Goal: Task Accomplishment & Management: Complete application form

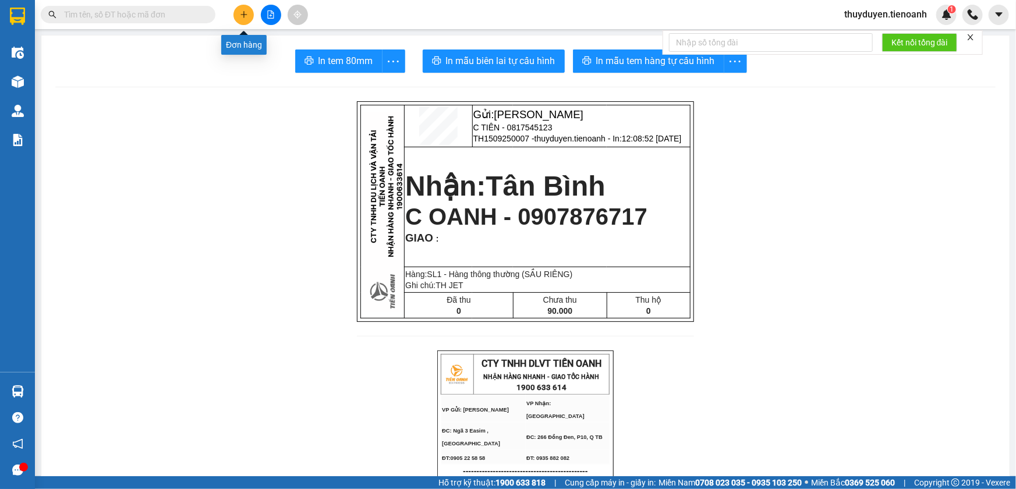
click at [248, 16] on icon "plus" at bounding box center [244, 14] width 8 height 8
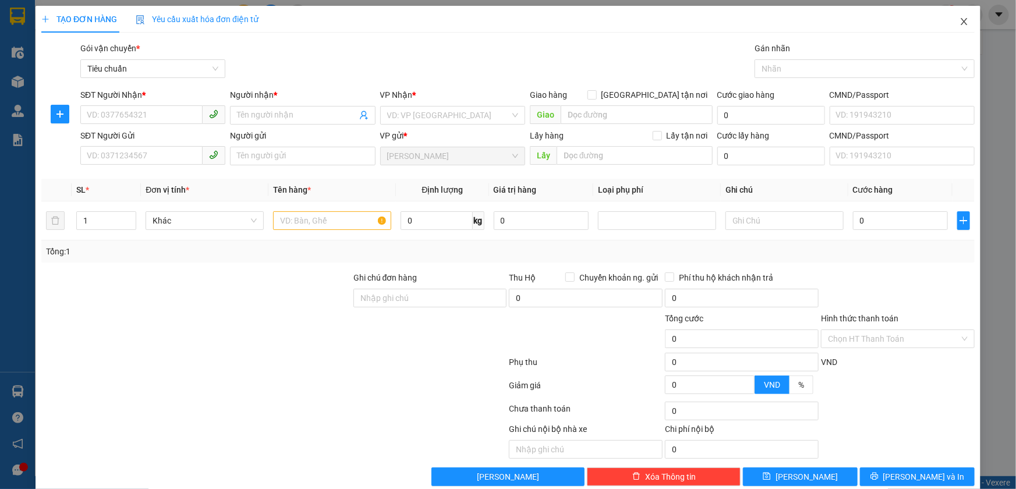
click at [960, 22] on icon "close" at bounding box center [964, 21] width 9 height 9
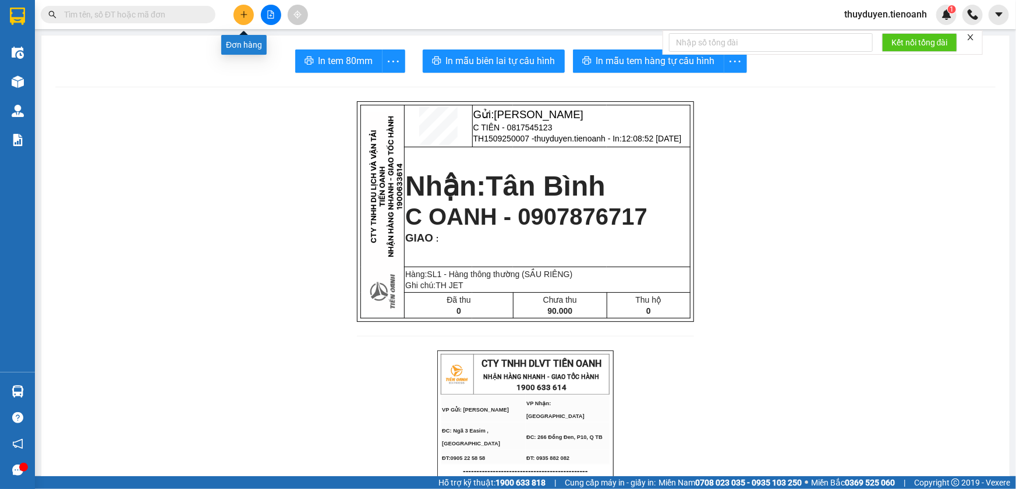
click at [243, 13] on icon "plus" at bounding box center [243, 14] width 1 height 6
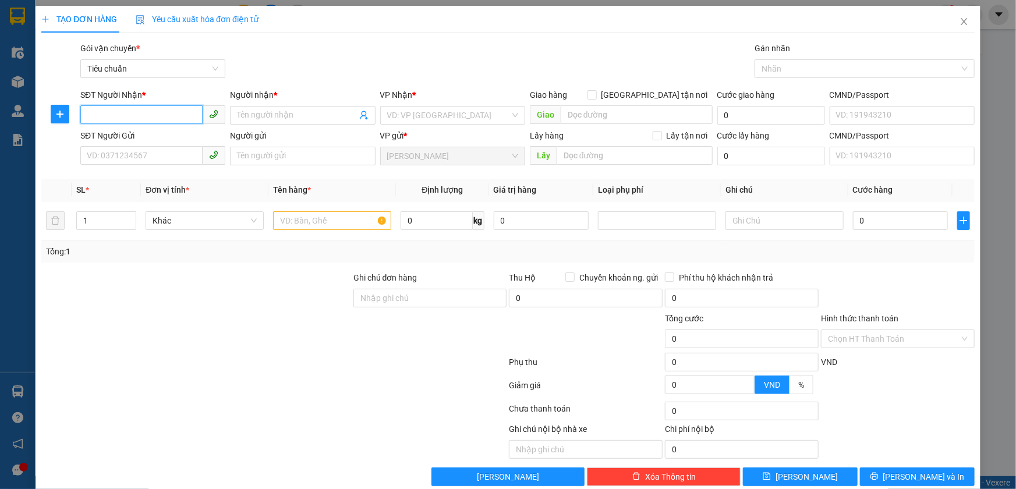
click at [101, 120] on input "SĐT Người Nhận *" at bounding box center [141, 114] width 122 height 19
type input "0386293693"
click at [278, 111] on input "Người nhận *" at bounding box center [296, 115] width 119 height 13
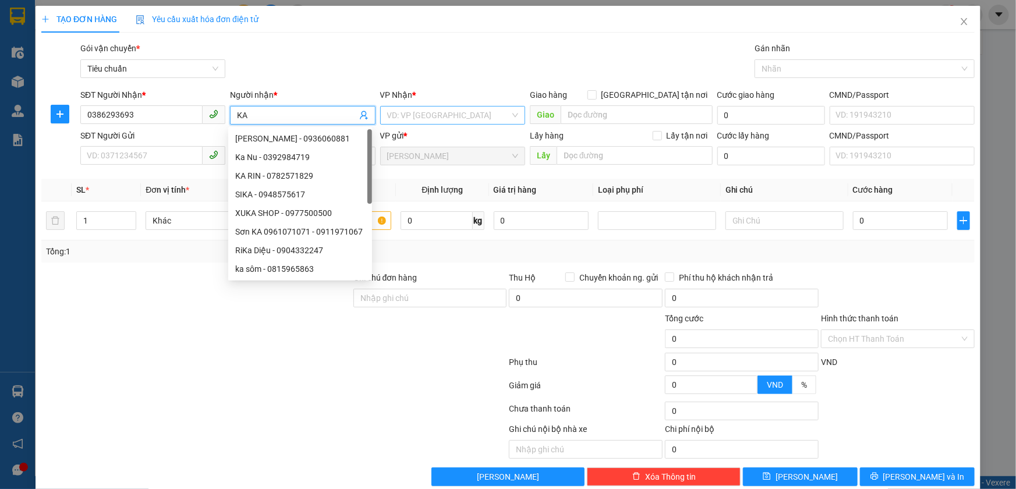
type input "K"
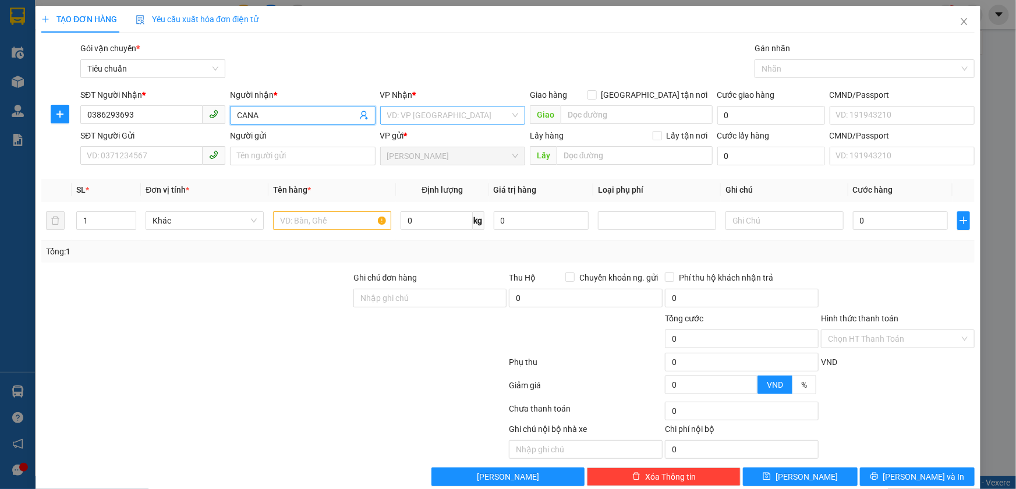
type input "CANA"
click at [429, 118] on input "search" at bounding box center [448, 115] width 123 height 17
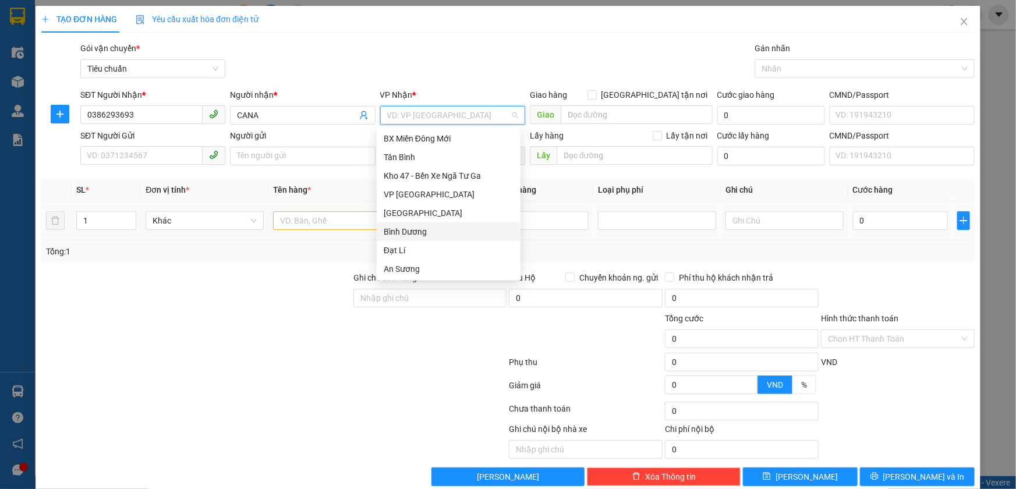
click at [419, 237] on div "Bình Dương" at bounding box center [449, 231] width 130 height 13
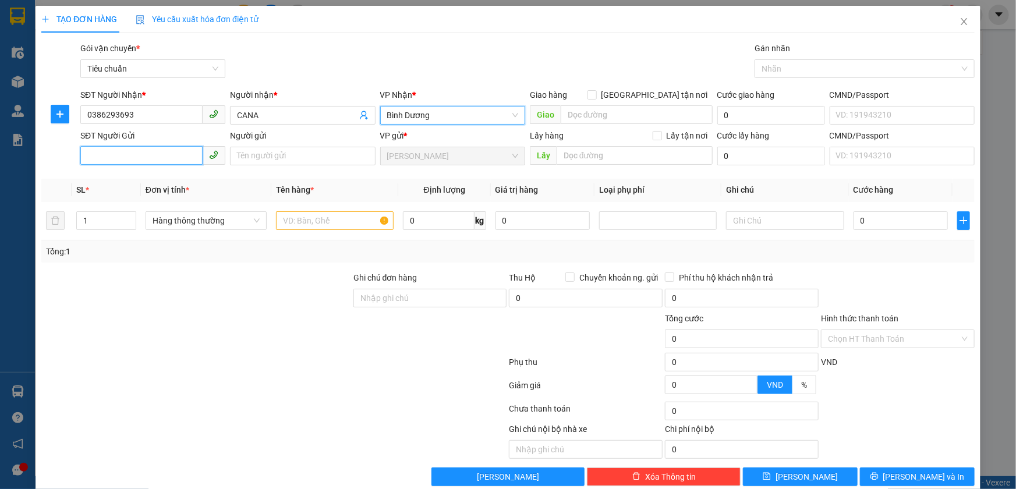
click at [144, 155] on input "SĐT Người Gửi" at bounding box center [141, 155] width 122 height 19
drag, startPoint x: 190, startPoint y: 177, endPoint x: 262, endPoint y: 162, distance: 73.2
click at [192, 176] on div "0934981585" at bounding box center [152, 179] width 130 height 13
type input "0934981585"
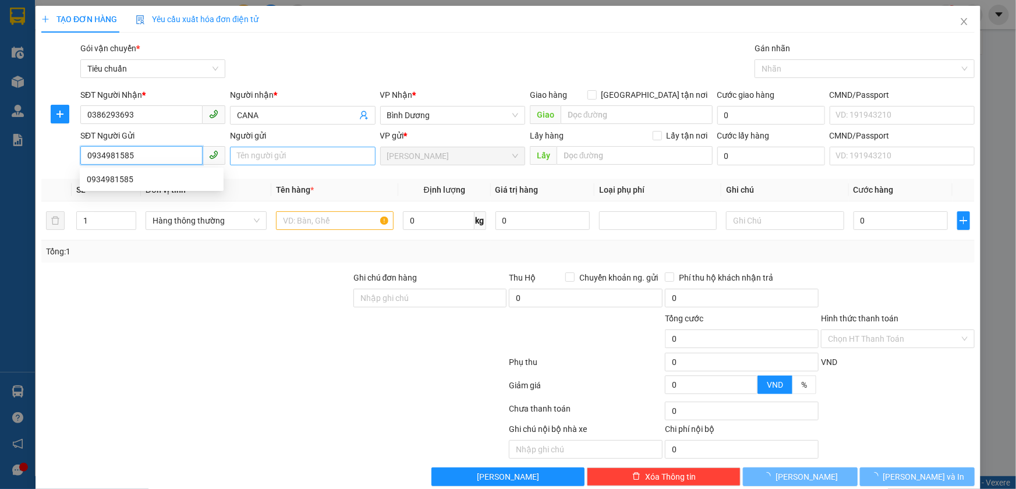
type input "70.000"
type input "0934981585"
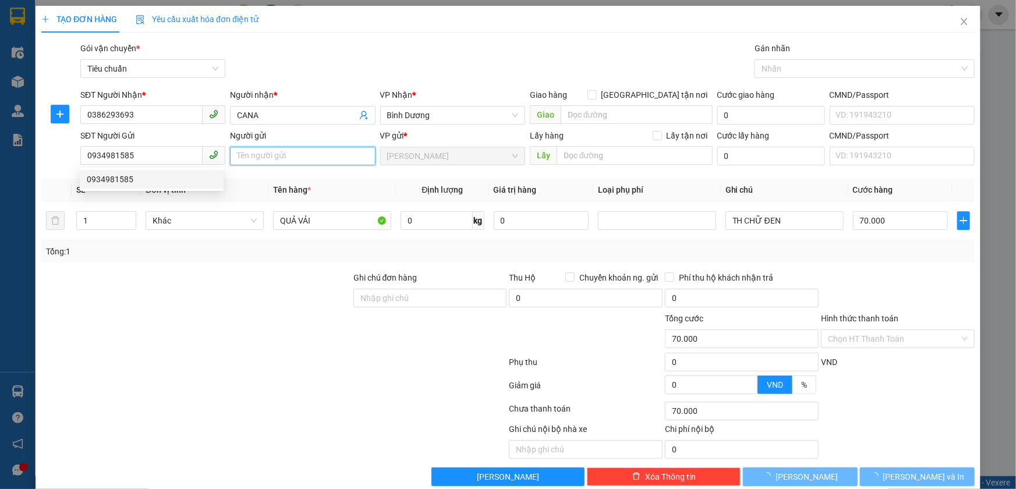
click at [274, 156] on input "Người gửi" at bounding box center [302, 156] width 145 height 19
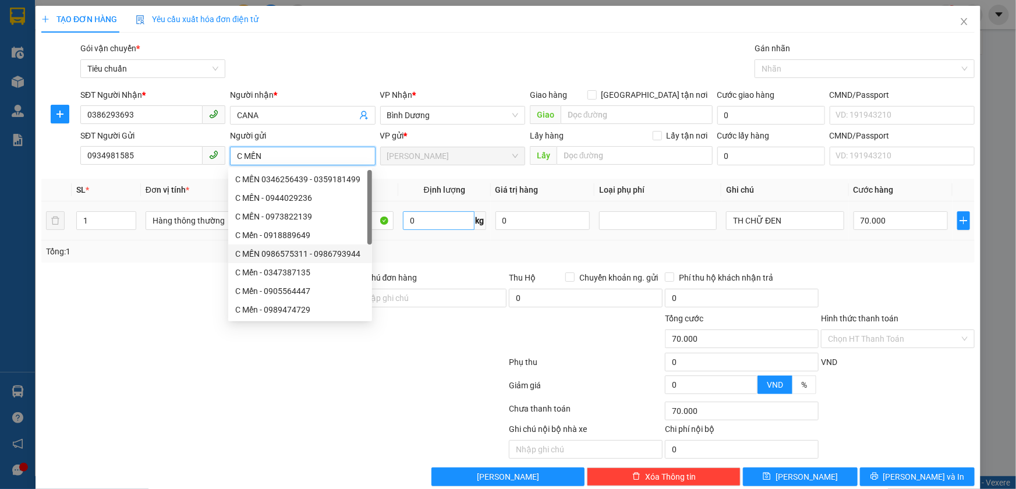
type input "C MẾN"
click at [428, 218] on input "0" at bounding box center [439, 220] width 72 height 19
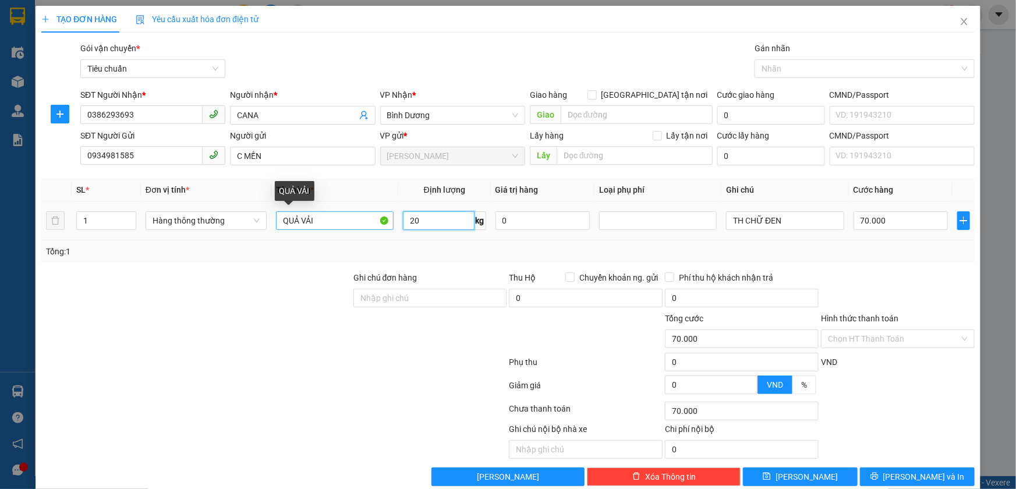
type input "20"
drag, startPoint x: 338, startPoint y: 227, endPoint x: 229, endPoint y: 248, distance: 111.6
click at [229, 248] on div "SL * Đơn vị tính * Tên hàng * Định lượng Giá trị hàng Loại phụ phí Ghi chú Cước…" at bounding box center [508, 221] width 934 height 84
type input "55.000"
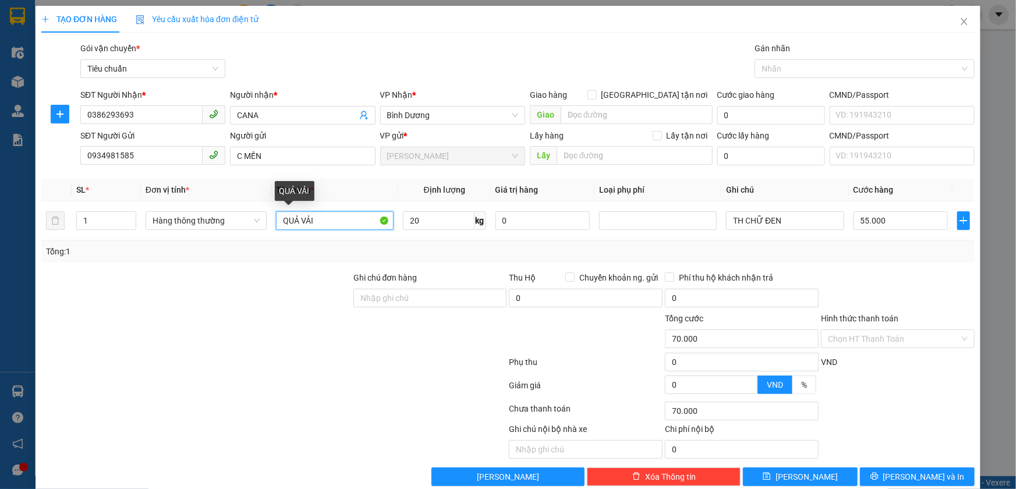
type input "55.000"
type input "SẦU RIÊNG"
click at [875, 218] on input "55.000" at bounding box center [901, 220] width 95 height 19
type input "6"
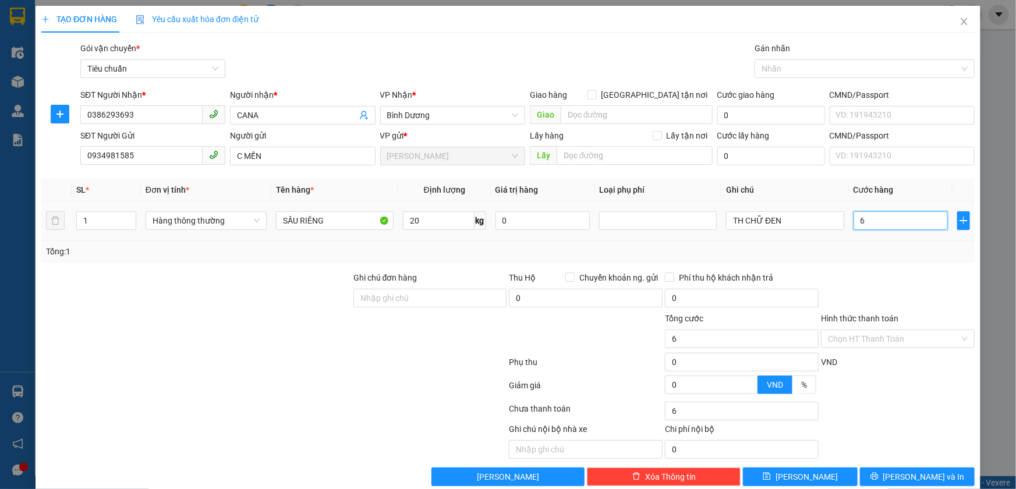
type input "60"
type input "60.000"
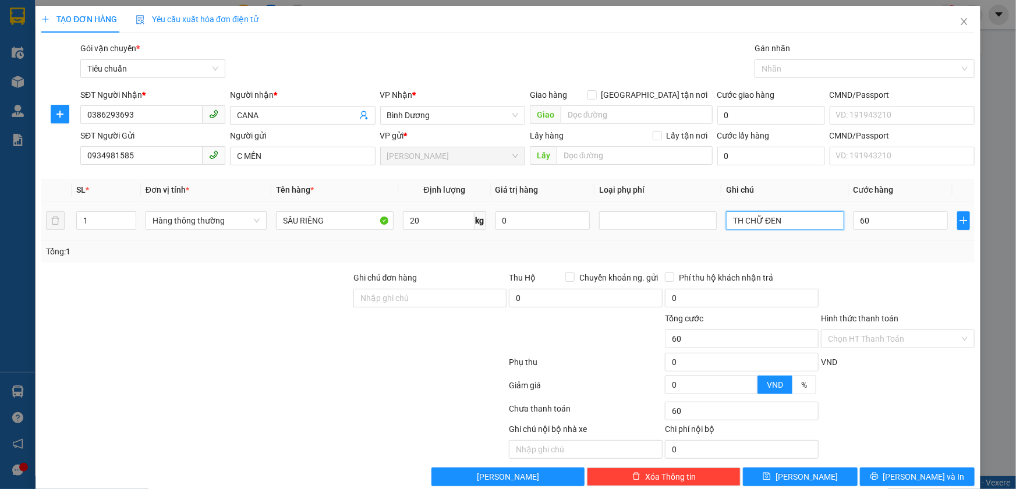
type input "60.000"
drag, startPoint x: 815, startPoint y: 225, endPoint x: 655, endPoint y: 237, distance: 160.6
click at [655, 237] on tr "1 Hàng thông thường SẦU RIÊNG 20 kg 0 TH CHỮ ĐEN 60.000" at bounding box center [508, 221] width 934 height 39
type input "TH CHỮ XANH ĐỎ"
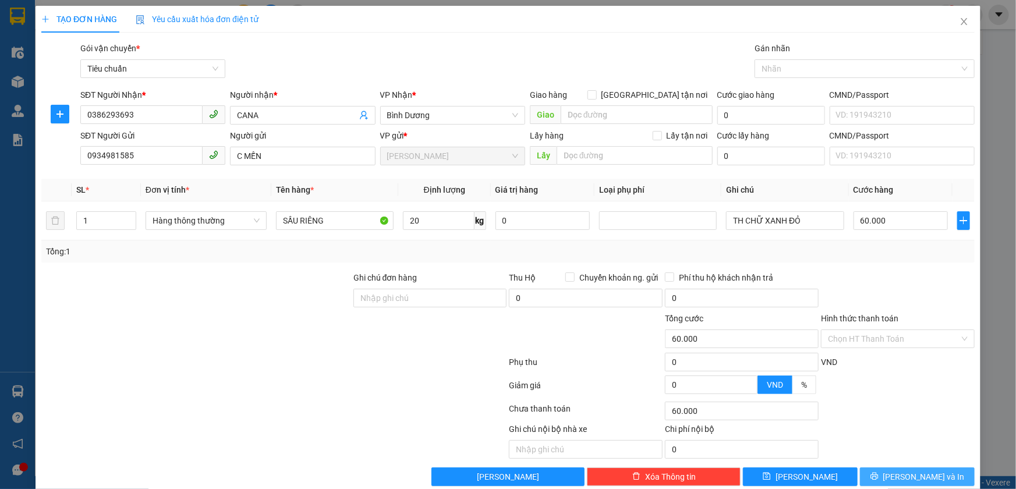
click at [924, 471] on span "[PERSON_NAME] và In" at bounding box center [925, 477] width 82 height 13
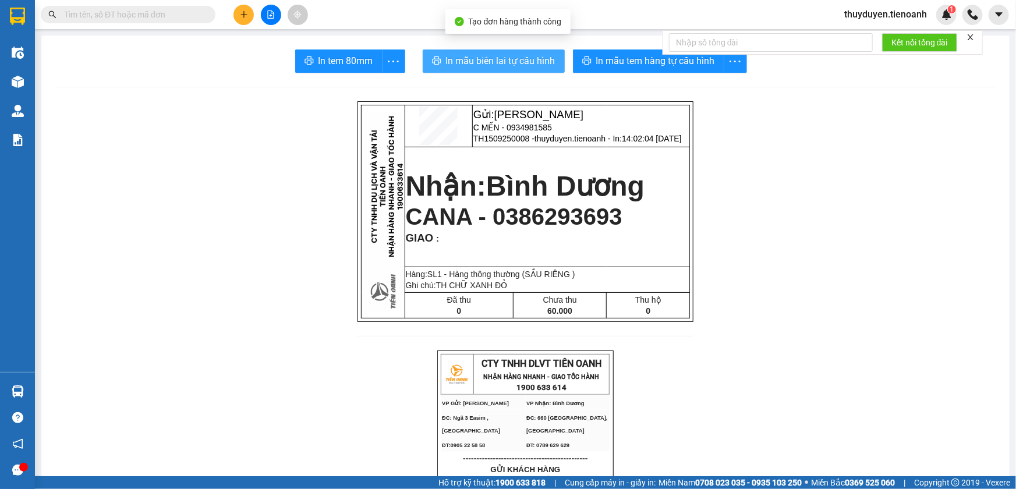
click at [529, 65] on span "In mẫu biên lai tự cấu hình" at bounding box center [501, 61] width 110 height 15
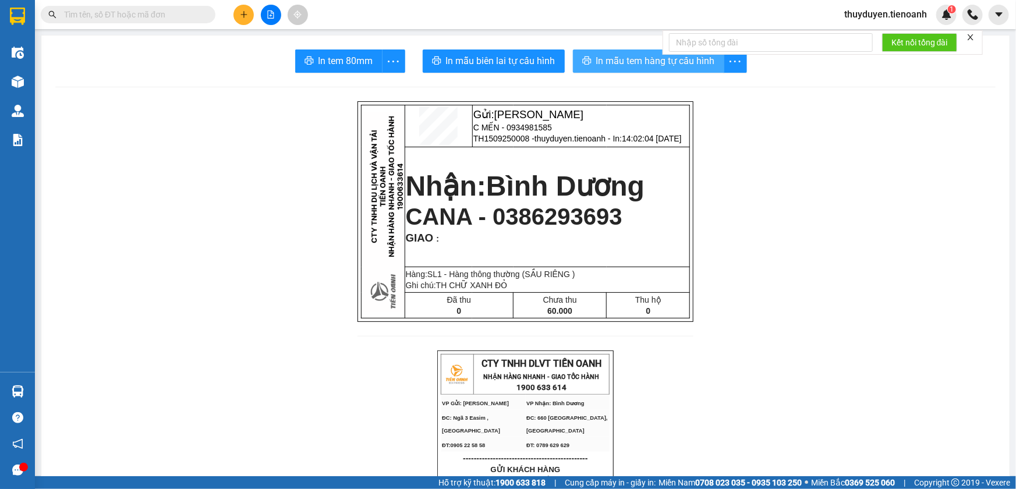
click at [693, 60] on span "In mẫu tem hàng tự cấu hình" at bounding box center [655, 61] width 119 height 15
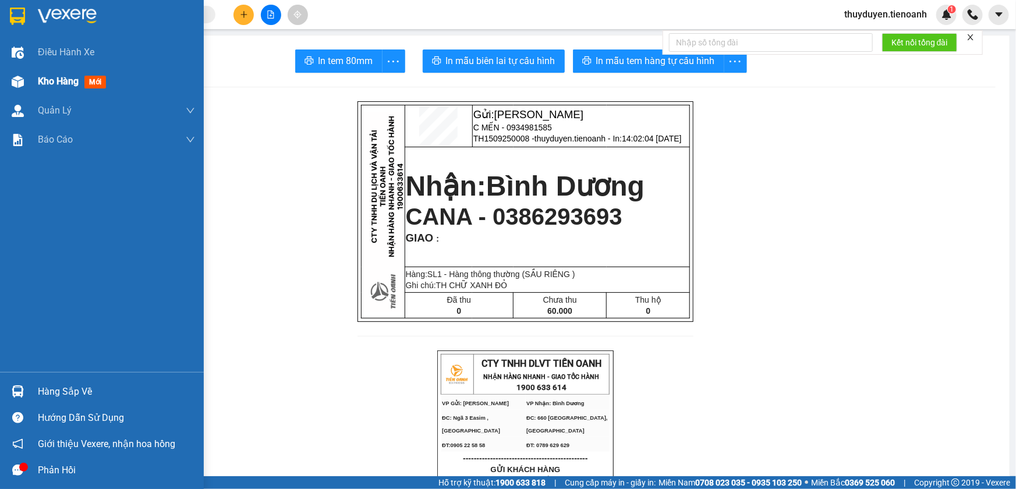
click at [38, 77] on span "Kho hàng" at bounding box center [58, 81] width 41 height 11
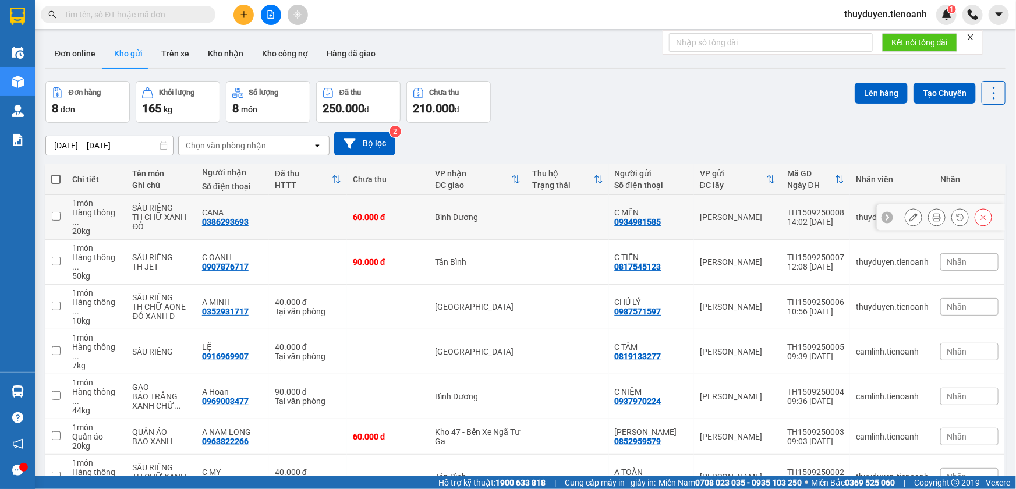
click at [910, 213] on icon at bounding box center [914, 217] width 8 height 8
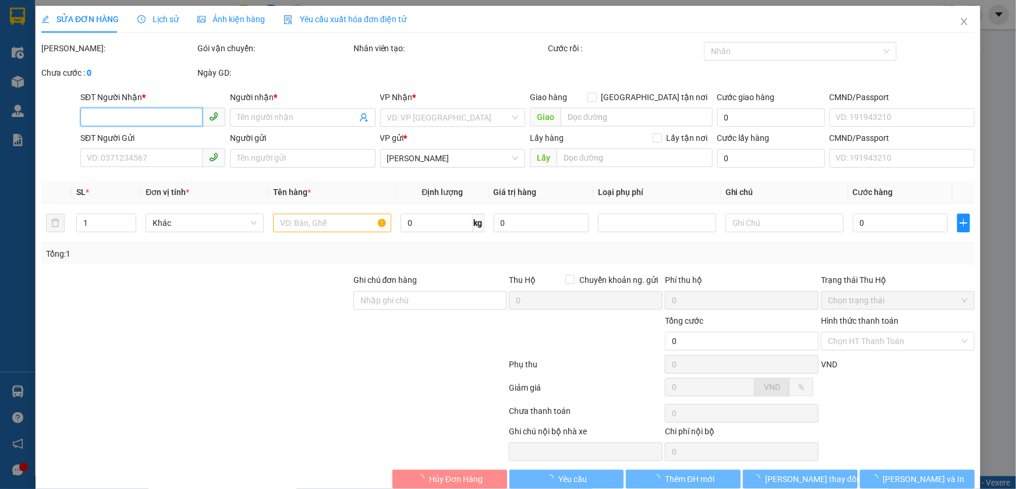
type input "0386293693"
type input "CANA"
type input "0934981585"
type input "C MẾN"
type input "60.000"
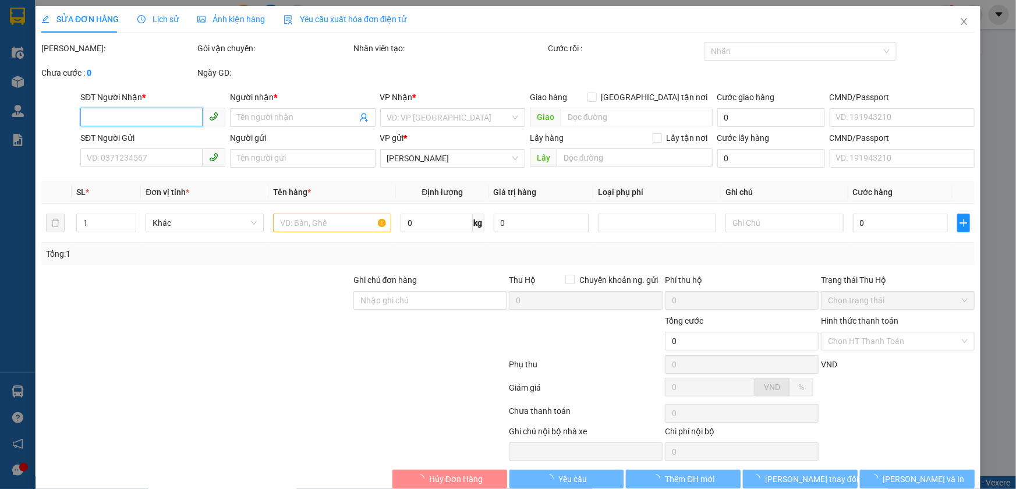
type input "60.000"
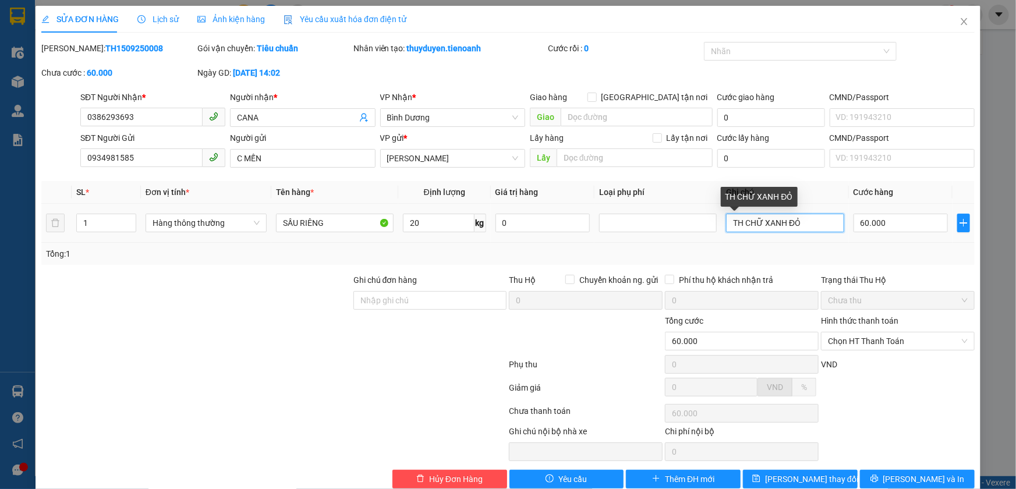
drag, startPoint x: 779, startPoint y: 225, endPoint x: 760, endPoint y: 224, distance: 19.3
click at [760, 224] on input "TH CHỮ XANH ĐỎ" at bounding box center [785, 223] width 118 height 19
type input "TH CHỮ ĐEN ĐỎ"
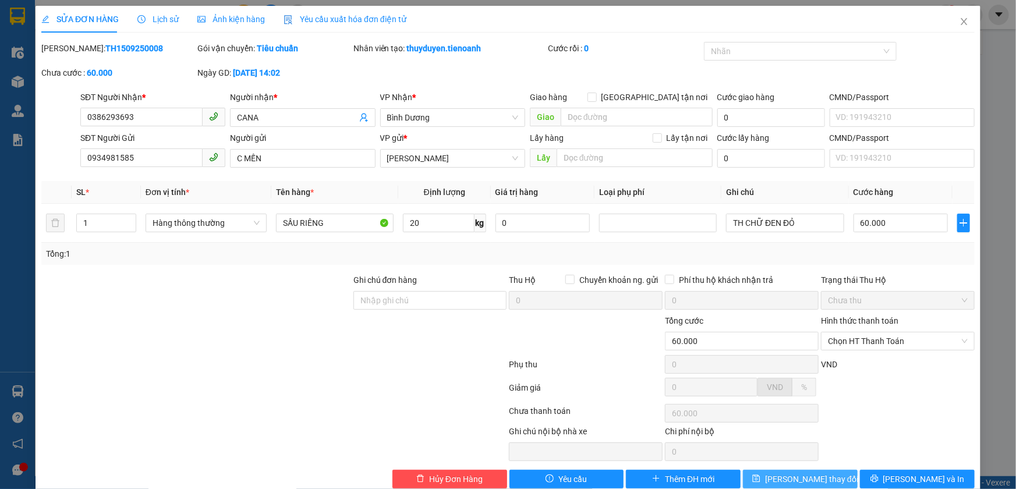
click at [804, 478] on span "[PERSON_NAME] thay đổi" at bounding box center [811, 479] width 93 height 13
